Goal: Information Seeking & Learning: Understand process/instructions

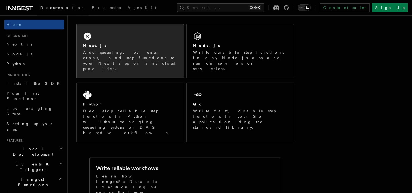
click at [100, 35] on div "Next.js Add queueing, events, crons, and step functions to your Next app on any…" at bounding box center [130, 51] width 107 height 54
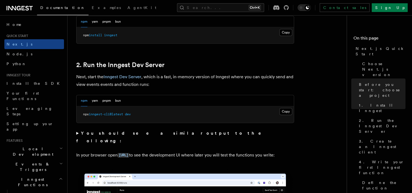
scroll to position [349, 0]
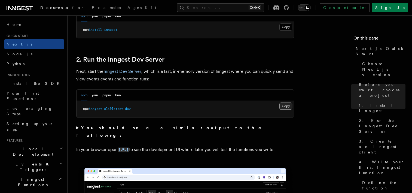
click at [285, 107] on button "Copy Copied" at bounding box center [286, 105] width 13 height 7
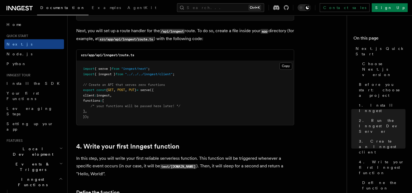
scroll to position [760, 0]
click at [284, 66] on button "Copy Copied" at bounding box center [286, 65] width 13 height 7
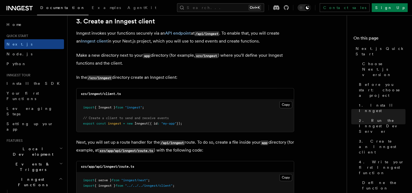
scroll to position [647, 0]
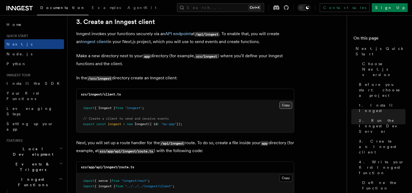
click at [289, 105] on button "Copy Copied" at bounding box center [286, 105] width 13 height 7
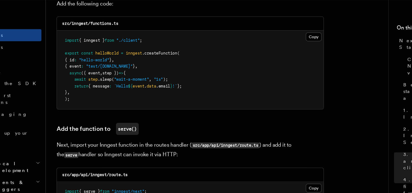
scroll to position [982, 0]
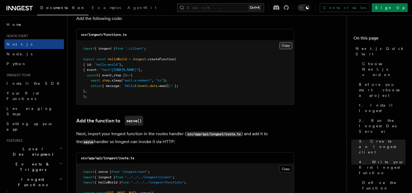
click at [281, 48] on button "Copy Copied" at bounding box center [286, 45] width 13 height 7
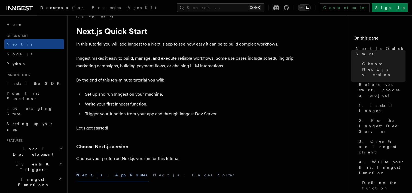
scroll to position [0, 0]
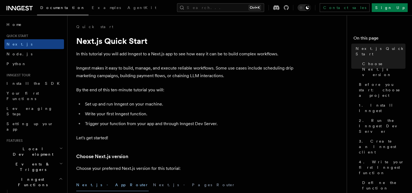
click at [18, 10] on icon at bounding box center [19, 8] width 4 height 4
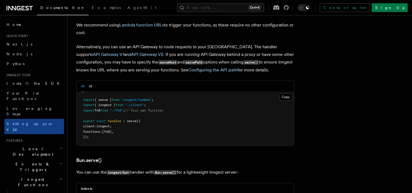
scroll to position [597, 0]
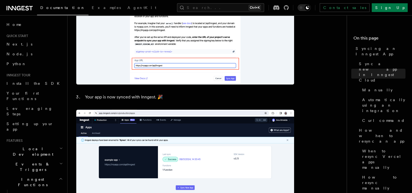
scroll to position [528, 0]
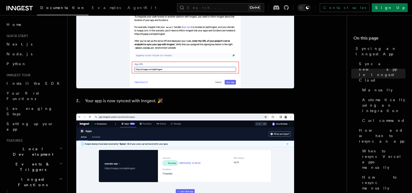
click at [53, 144] on h2 "Local Development" at bounding box center [34, 151] width 60 height 15
click at [26, 162] on span "Overview" at bounding box center [40, 164] width 56 height 4
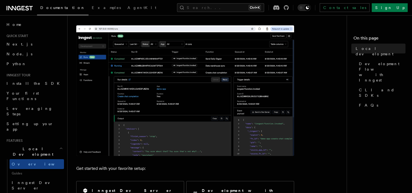
scroll to position [71, 0]
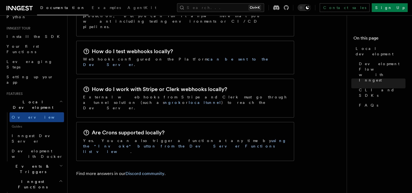
scroll to position [898, 0]
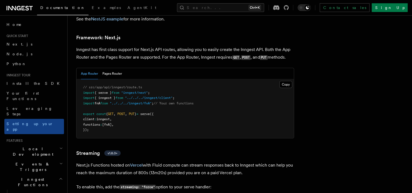
scroll to position [3549, 0]
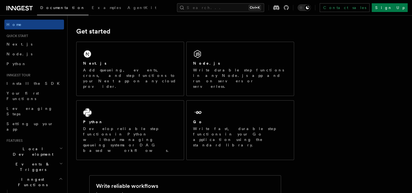
scroll to position [65, 0]
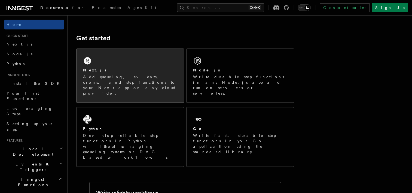
click at [102, 62] on div "Next.js Add queueing, events, crons, and step functions to your Next app on any…" at bounding box center [130, 76] width 107 height 54
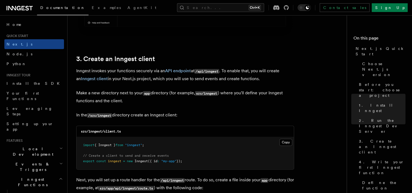
scroll to position [631, 0]
